Goal: Task Accomplishment & Management: Use online tool/utility

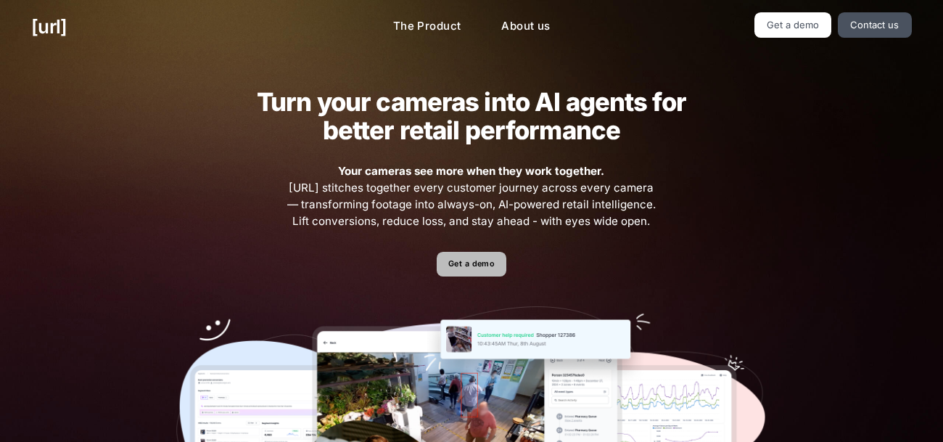
click at [463, 271] on link "Get a demo" at bounding box center [471, 264] width 69 height 25
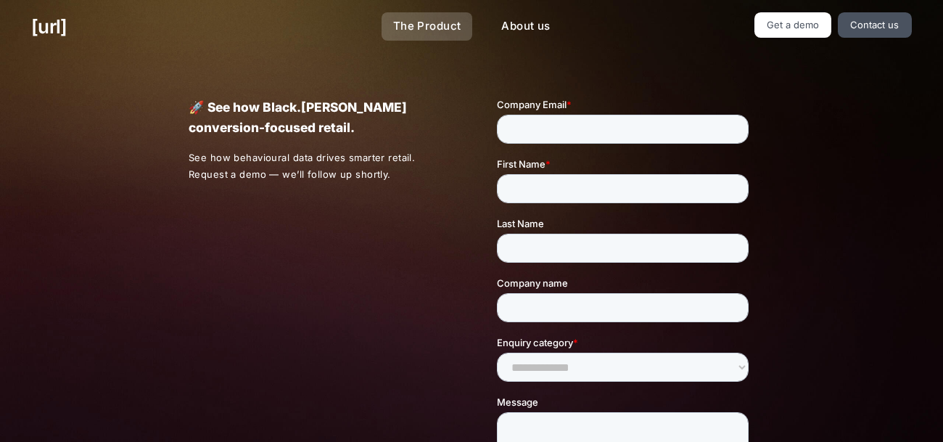
click at [431, 37] on link "The Product" at bounding box center [426, 26] width 91 height 28
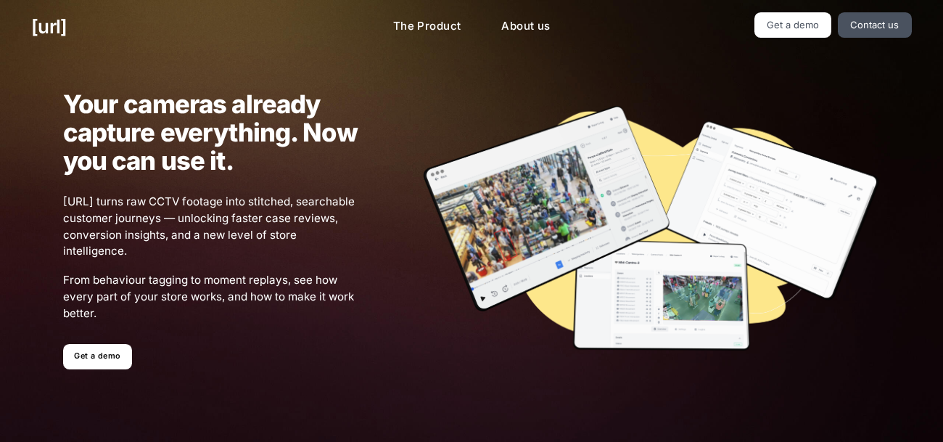
scroll to position [59, 0]
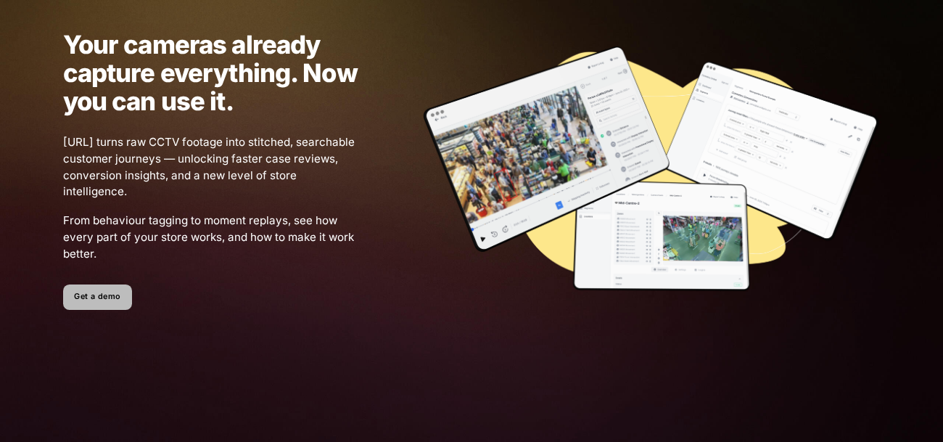
click at [77, 292] on link "Get a demo" at bounding box center [97, 296] width 69 height 25
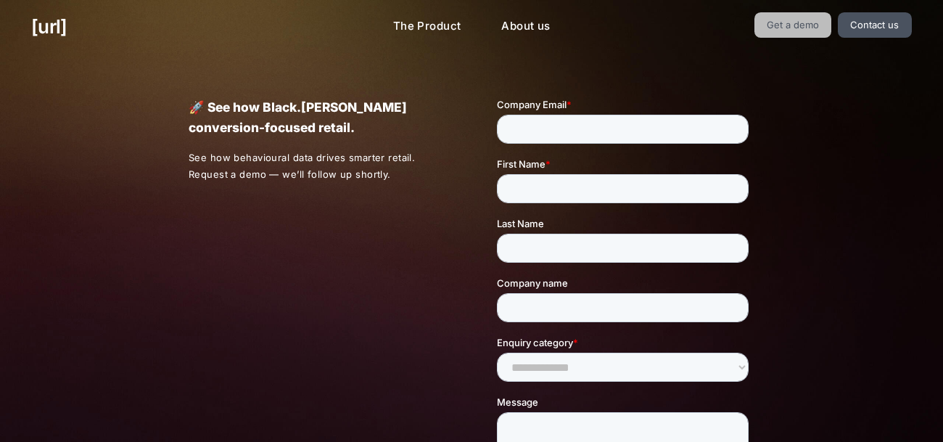
click at [804, 25] on link "Get a demo" at bounding box center [793, 24] width 78 height 25
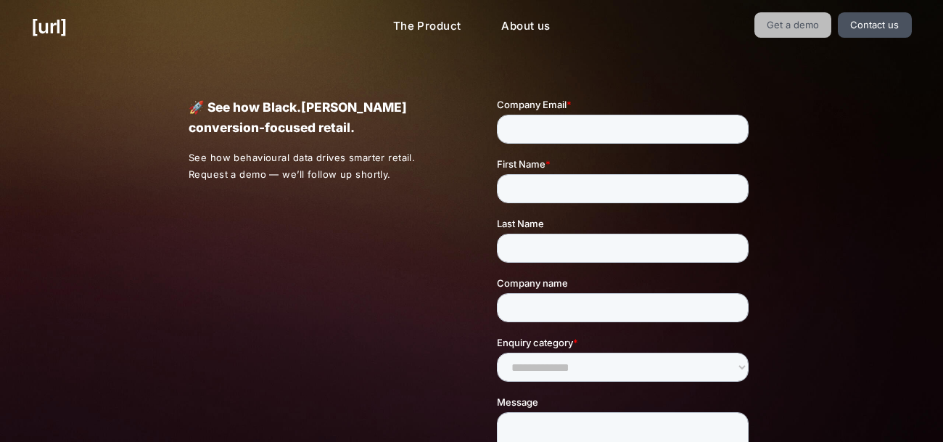
click at [804, 25] on link "Get a demo" at bounding box center [793, 24] width 78 height 25
